Goal: Transaction & Acquisition: Book appointment/travel/reservation

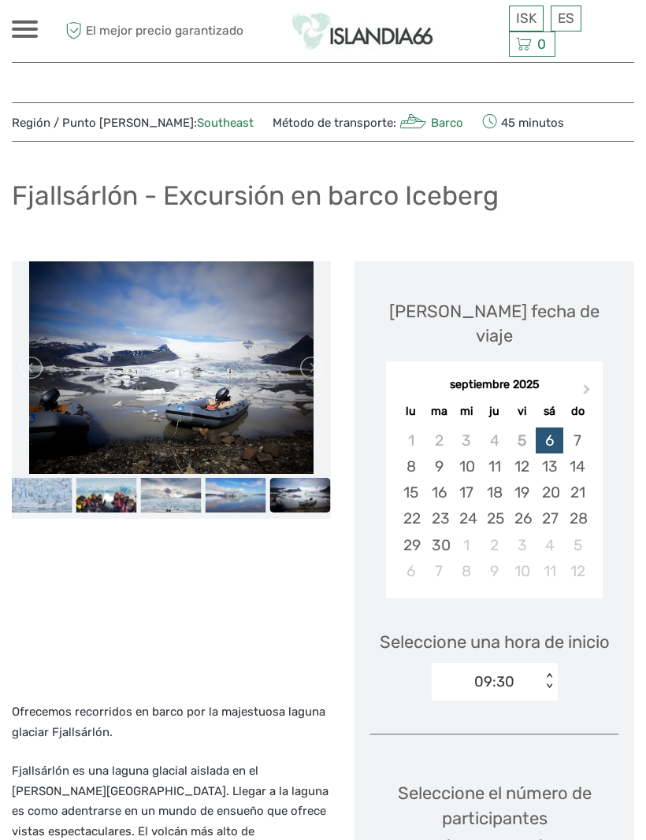
click at [219, 350] on img at bounding box center [170, 367] width 283 height 213
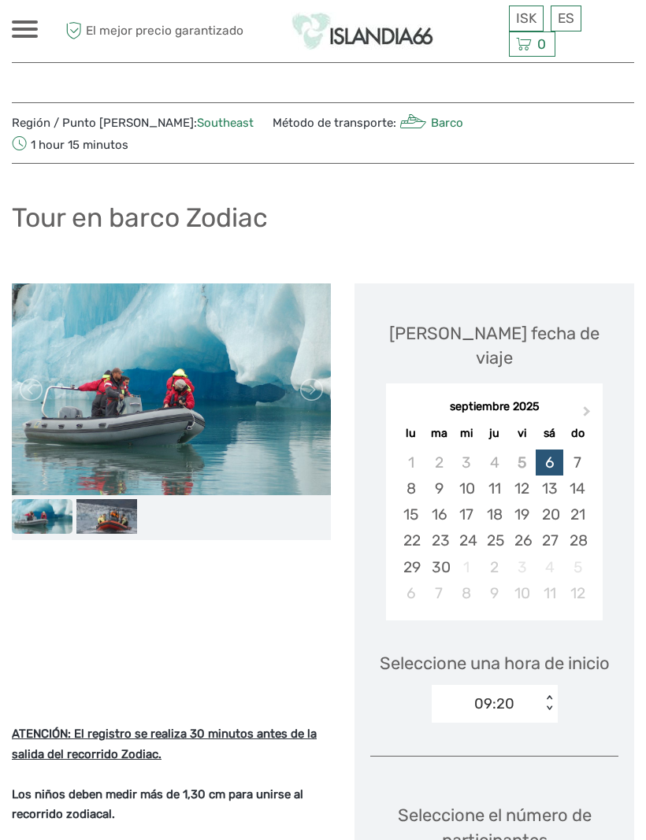
click at [580, 449] on div "7" at bounding box center [577, 462] width 28 height 26
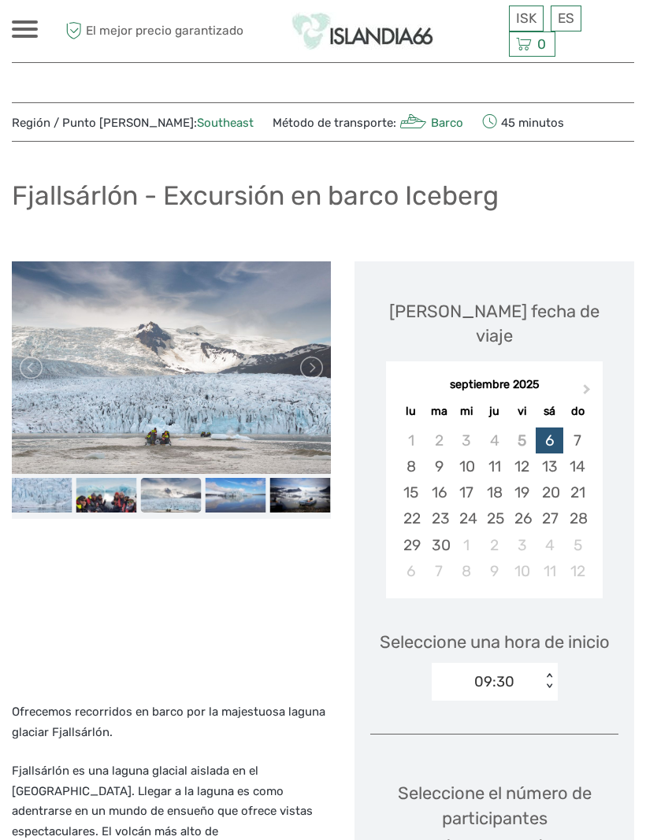
click at [583, 427] on div "7" at bounding box center [577, 440] width 28 height 26
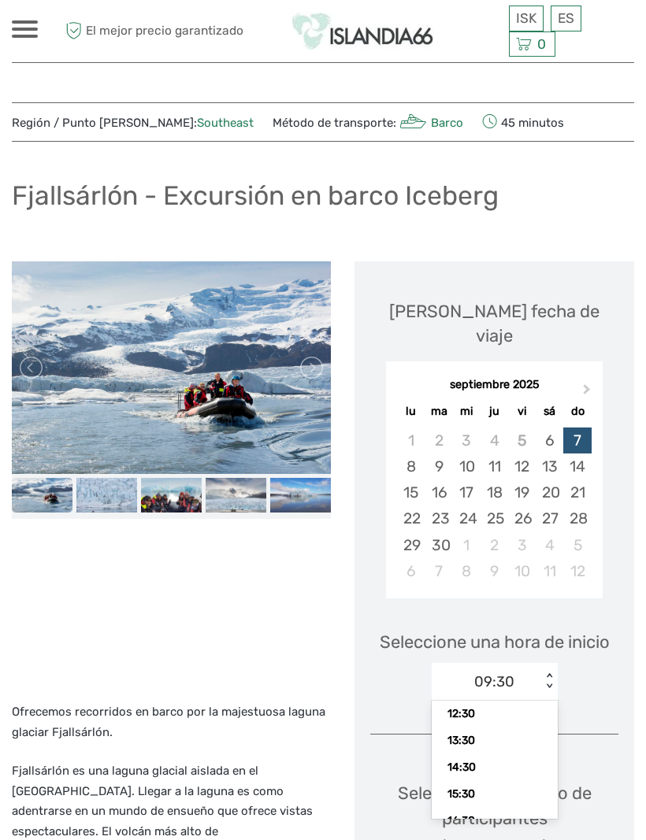
scroll to position [91, 0]
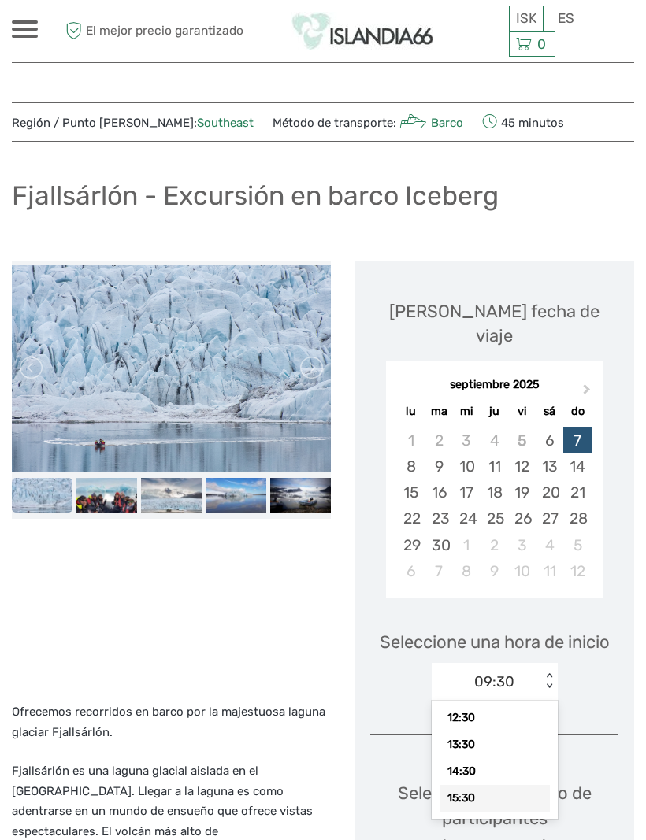
click at [468, 785] on div "15:30" at bounding box center [494, 798] width 110 height 27
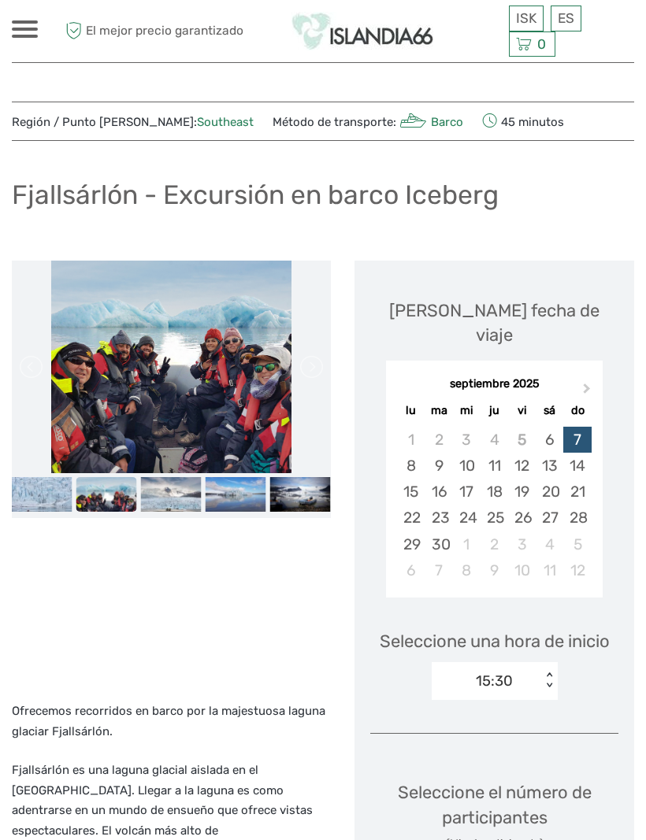
scroll to position [0, 0]
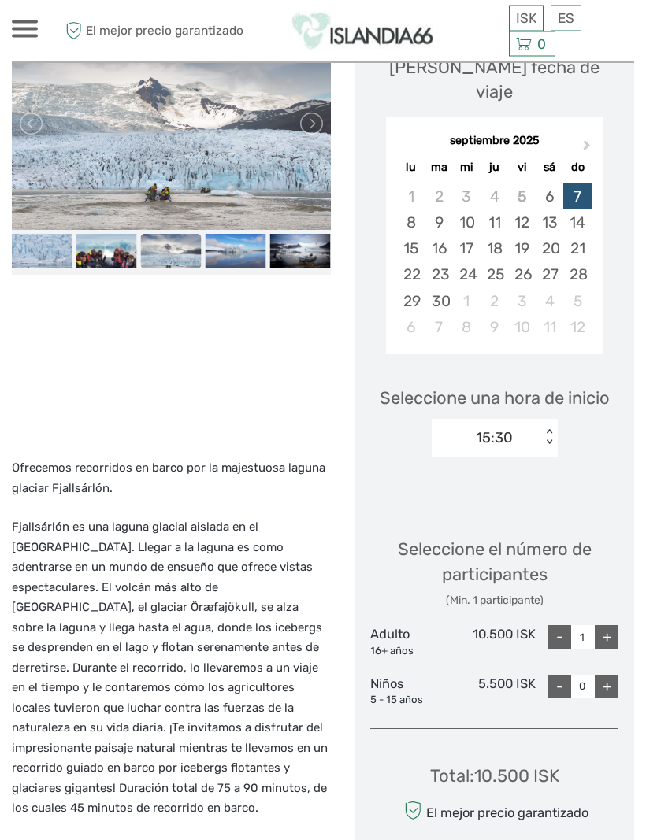
click at [609, 626] on div "+" at bounding box center [606, 638] width 24 height 24
click at [609, 625] on div "+" at bounding box center [606, 637] width 24 height 24
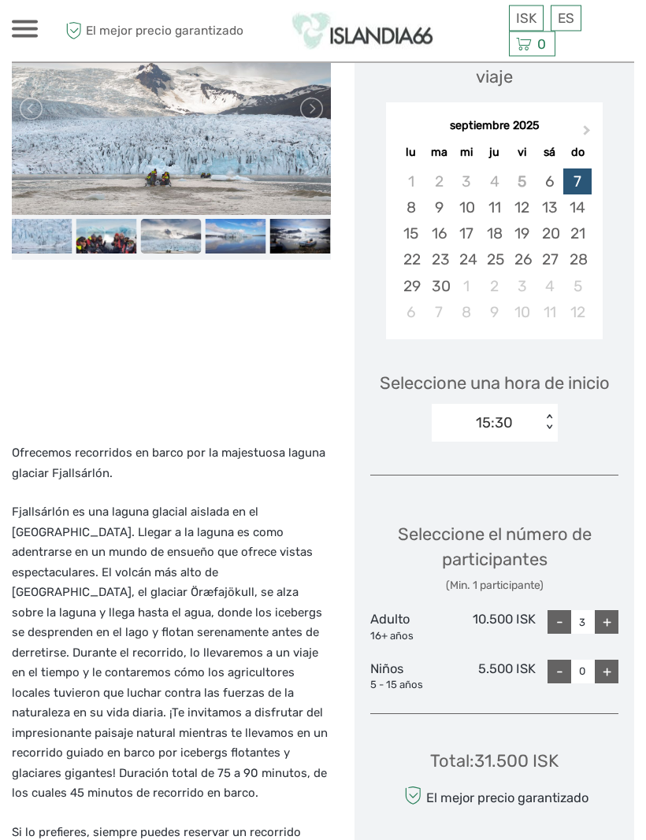
scroll to position [354, 0]
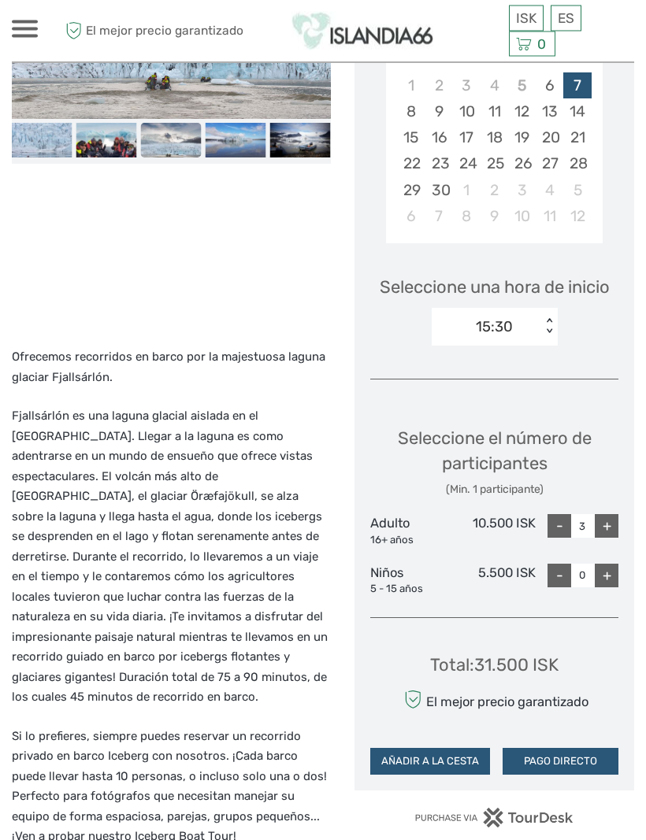
click at [573, 749] on button "PAGO DIRECTO" at bounding box center [560, 762] width 116 height 27
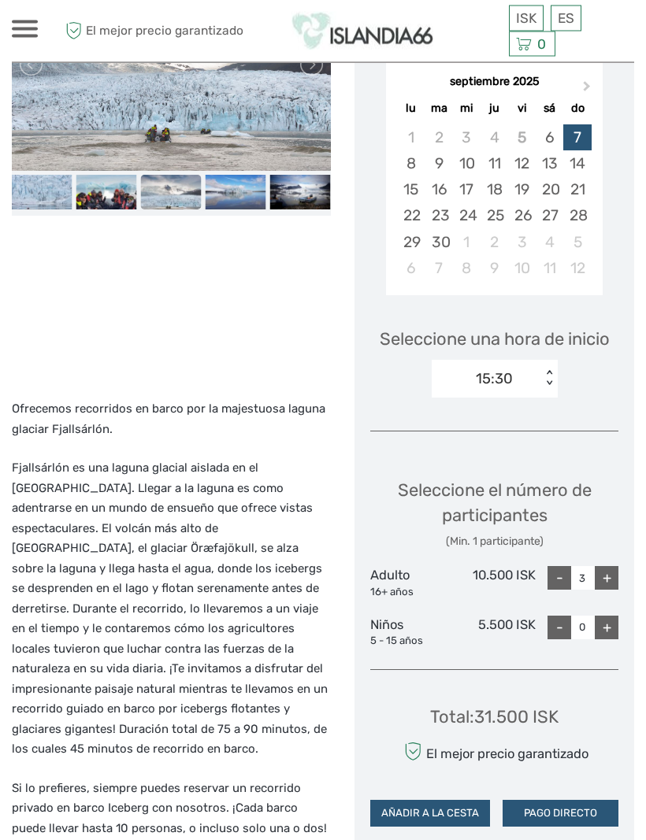
click at [568, 801] on button "PAGO DIRECTO" at bounding box center [560, 814] width 116 height 27
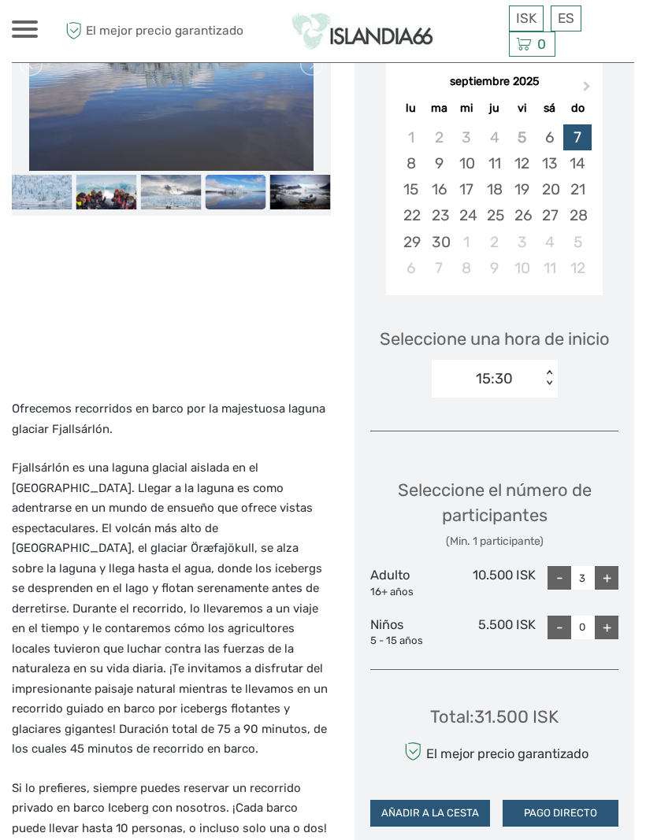
click at [579, 800] on button "PAGO DIRECTO" at bounding box center [560, 813] width 116 height 27
click at [580, 800] on button "PAGO DIRECTO" at bounding box center [560, 813] width 116 height 27
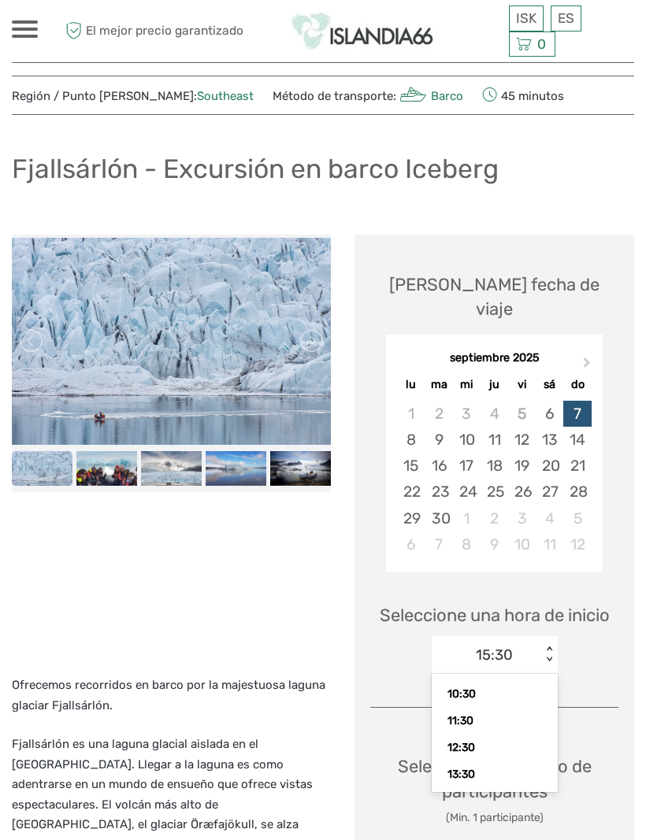
scroll to position [46, 0]
click at [484, 696] on div "11:30" at bounding box center [494, 709] width 110 height 27
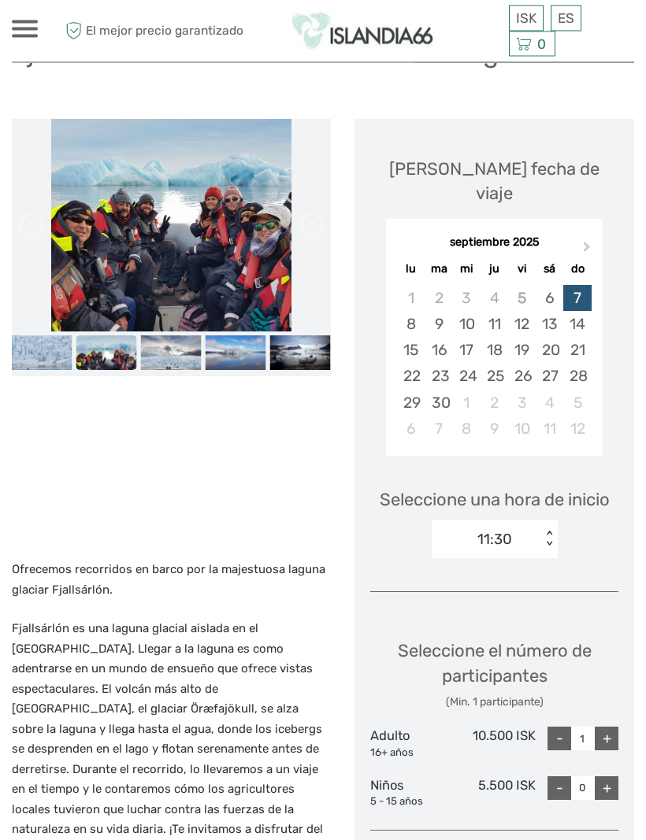
scroll to position [142, 0]
click at [607, 727] on div "+" at bounding box center [606, 739] width 24 height 24
click at [611, 727] on div "+" at bounding box center [606, 739] width 24 height 24
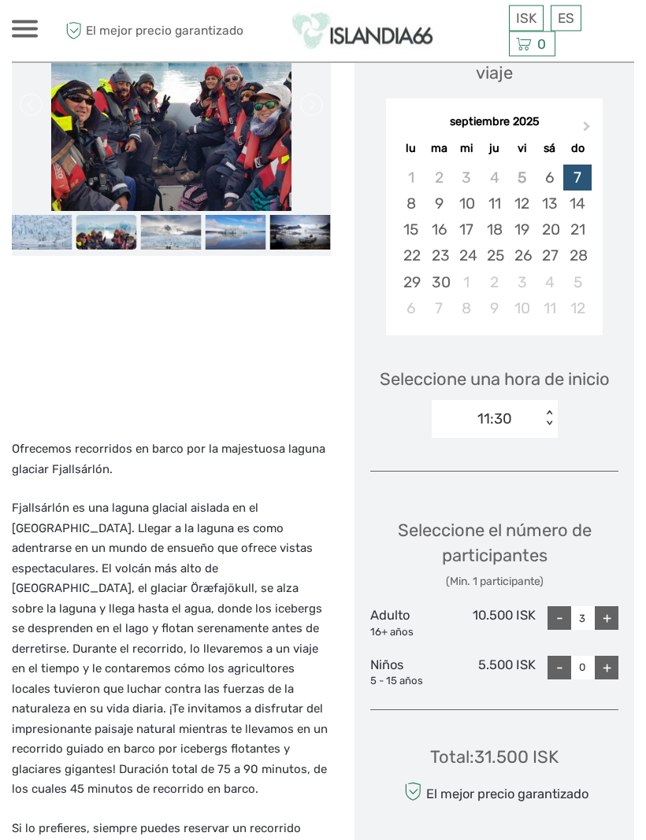
scroll to position [268, 0]
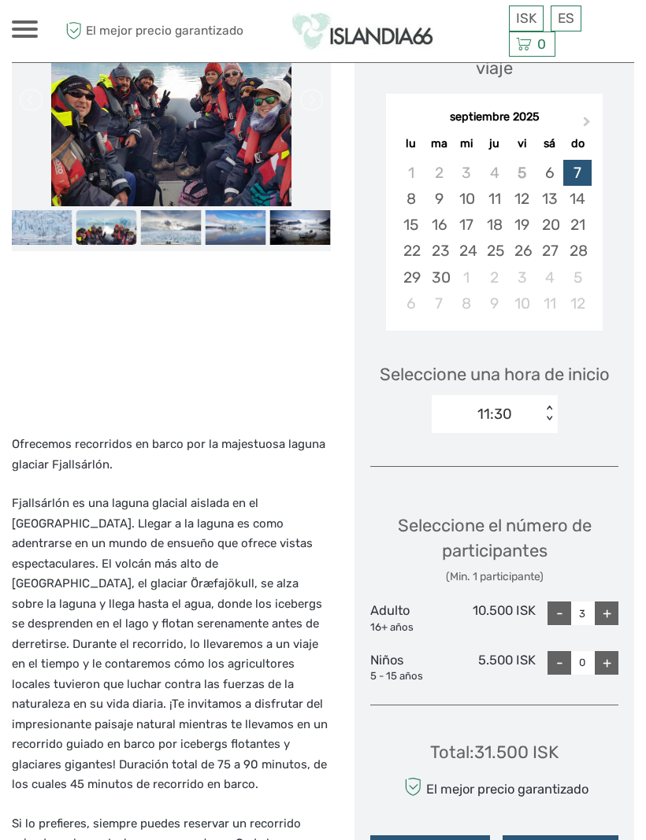
click at [568, 835] on button "PAGO DIRECTO" at bounding box center [560, 848] width 116 height 27
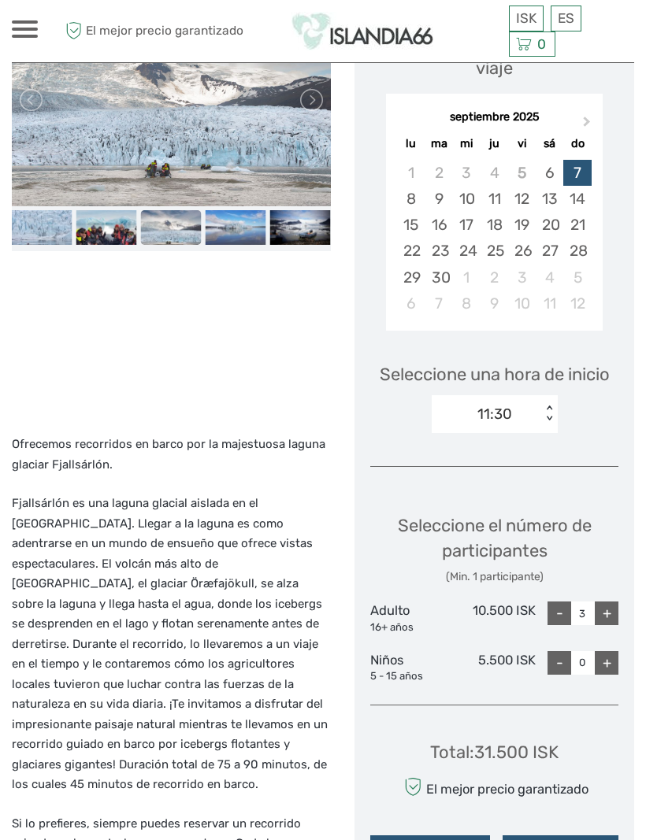
click at [572, 835] on button "PAGO DIRECTO" at bounding box center [560, 848] width 116 height 27
click at [570, 794] on div "Total : 31.500 ISK El mejor precio garantizado AÑADIR A LA CESTA PAGO DIRECTO" at bounding box center [494, 790] width 248 height 144
click at [451, 835] on button "AÑADIR A LA CESTA" at bounding box center [430, 848] width 120 height 27
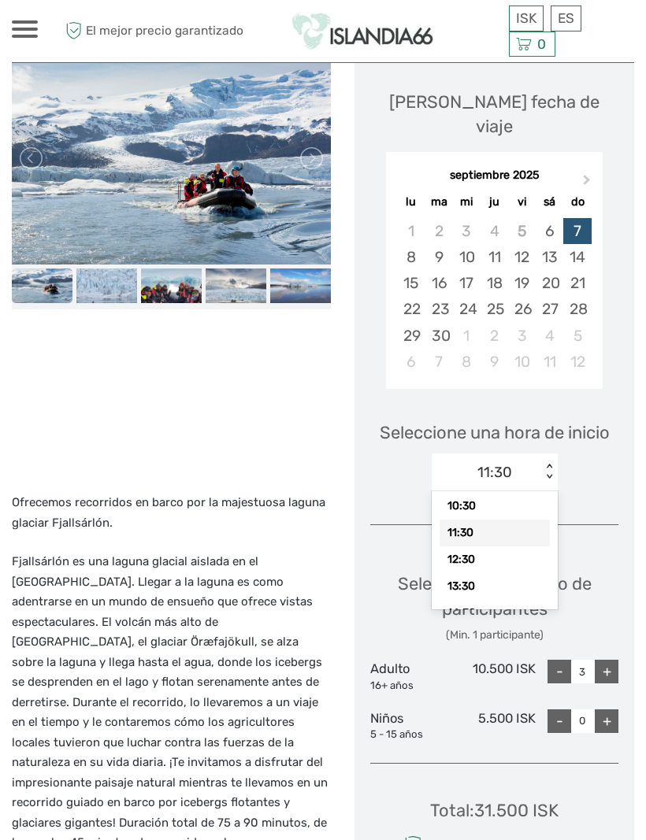
scroll to position [50, 0]
click at [477, 536] on div "12:30" at bounding box center [494, 549] width 110 height 27
type input "1"
